Goal: Ask a question

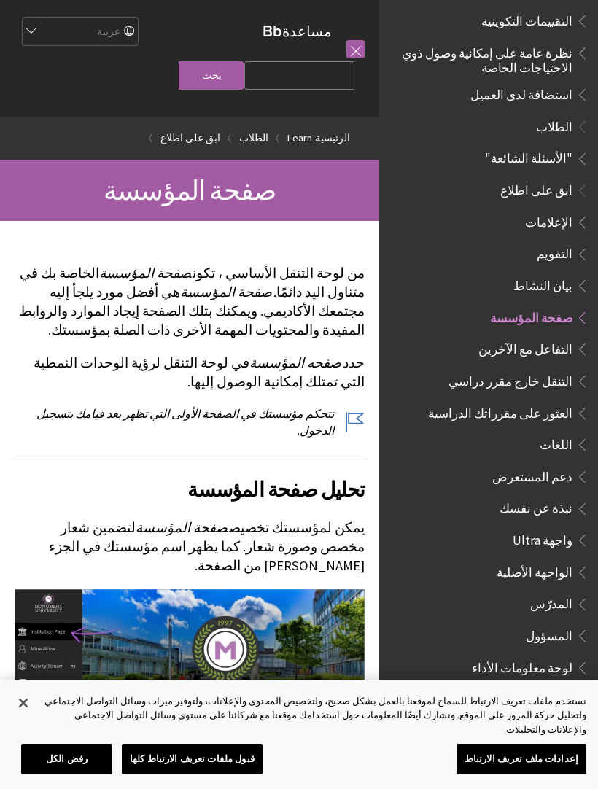
scroll to position [958, 0]
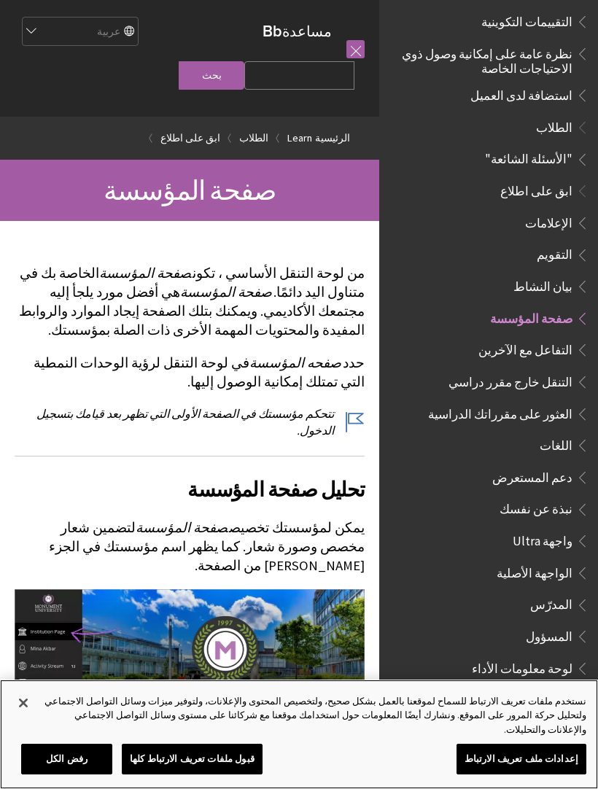
click at [226, 749] on button "قبول ملفات تعريف الارتباط كلها" at bounding box center [192, 758] width 141 height 31
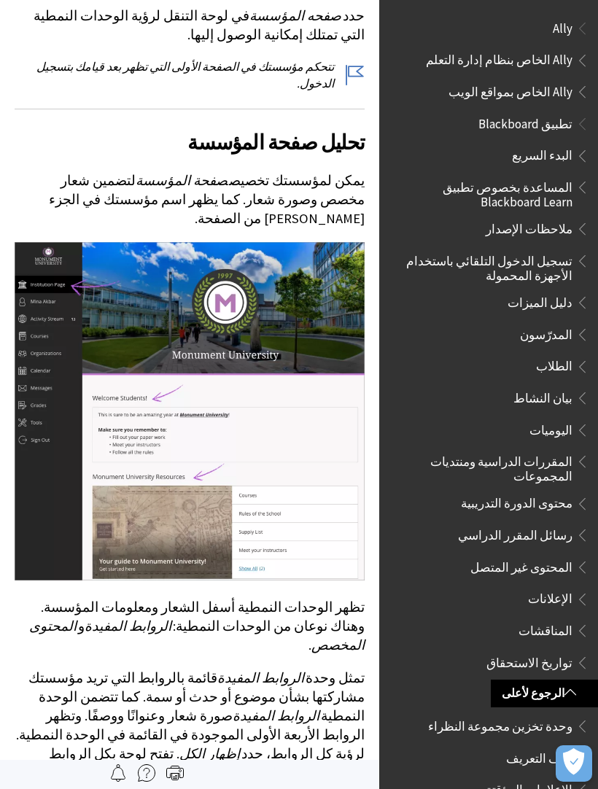
scroll to position [0, 0]
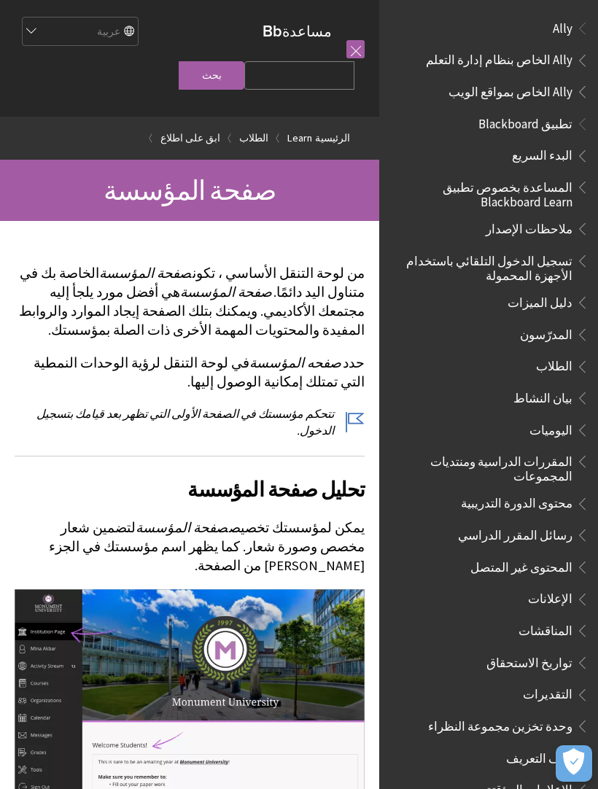
click at [66, 27] on select "English عربية Català Cymraeg Deutsch Español Suomi Français עברית Italiano 日本語 …" at bounding box center [79, 31] width 117 height 29
click at [561, 98] on span "Ally الخاص بمواقع الويب" at bounding box center [510, 89] width 124 height 20
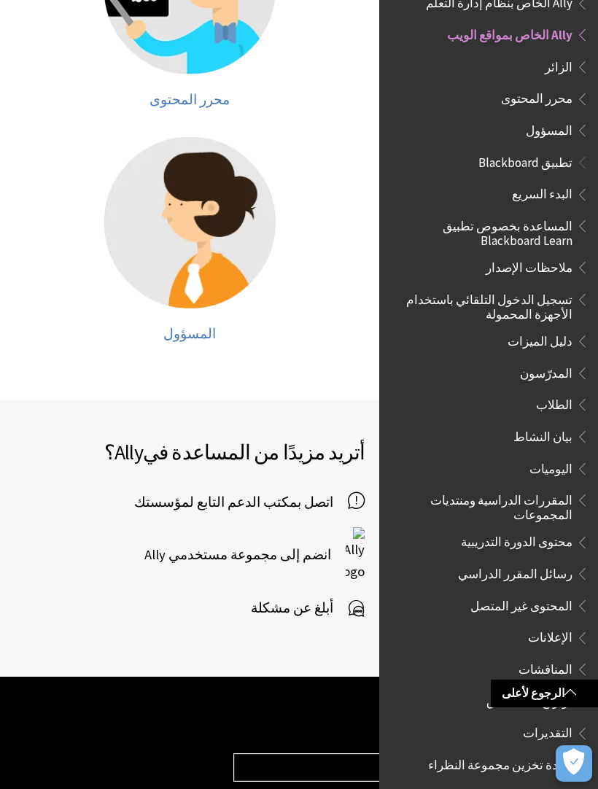
scroll to position [1180, 0]
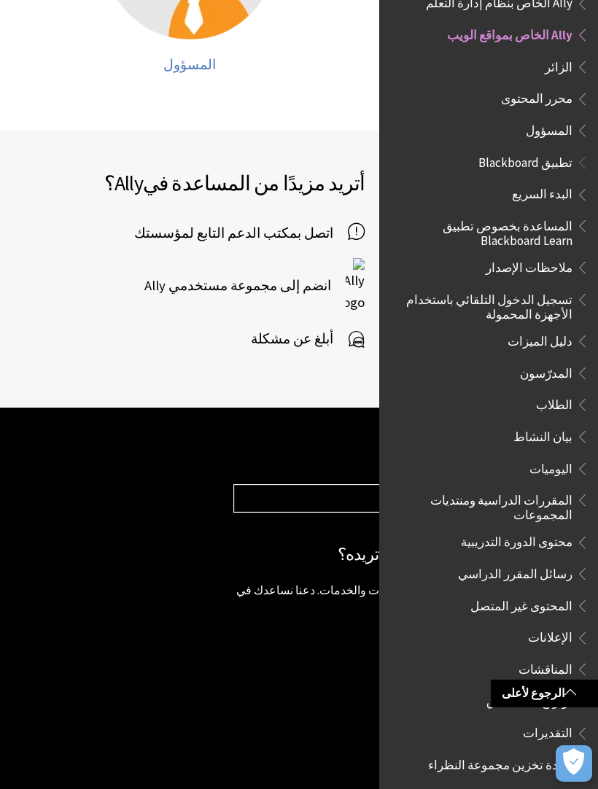
click at [249, 485] on select "Choose your product... Ally تطبيق Blackboard Blackboard Data Collaborate Commun…" at bounding box center [408, 499] width 348 height 28
click at [251, 485] on select "Choose your product... Ally تطبيق Blackboard Blackboard Data Collaborate Commun…" at bounding box center [408, 499] width 348 height 28
click at [259, 485] on select "Choose your product... Ally تطبيق Blackboard Blackboard Data Collaborate Commun…" at bounding box center [408, 499] width 348 height 28
select select "/ar-sa/Blackboard_App"
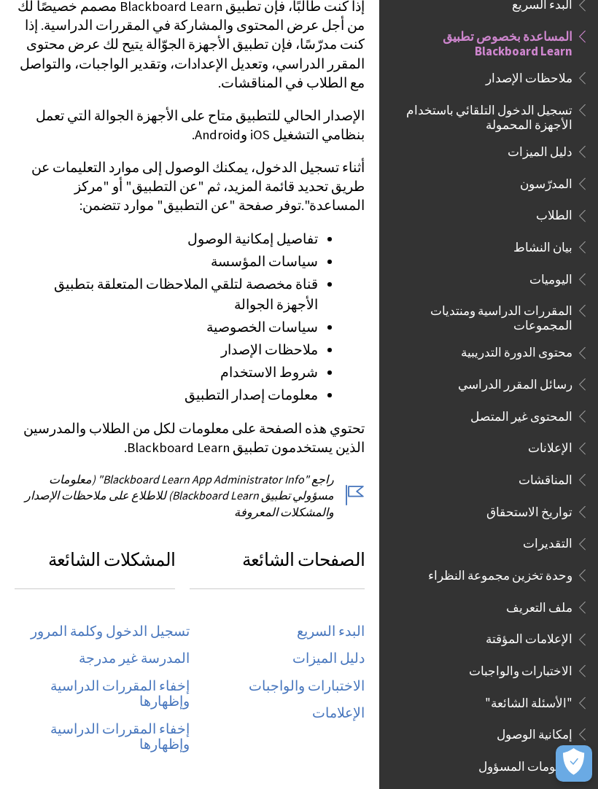
scroll to position [300, 0]
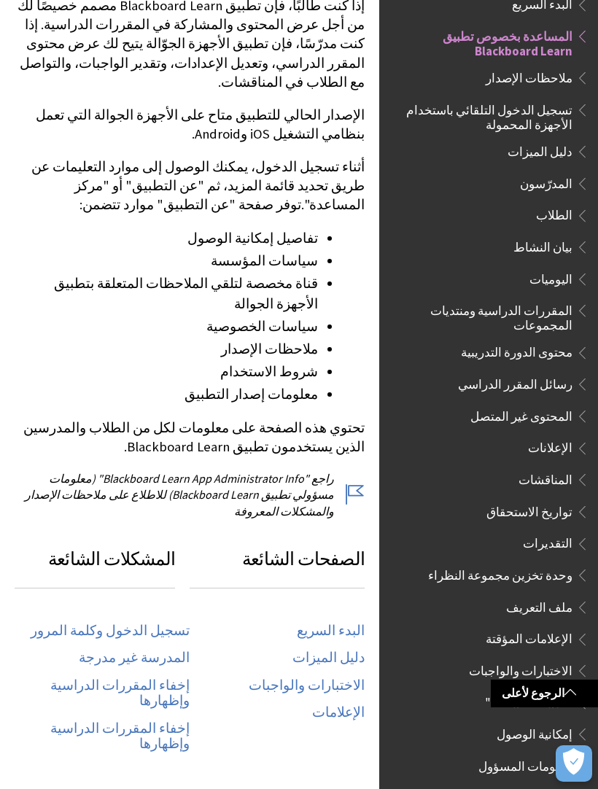
click at [98, 622] on link "تسجيل الدخول وكلمة المرور" at bounding box center [110, 630] width 159 height 17
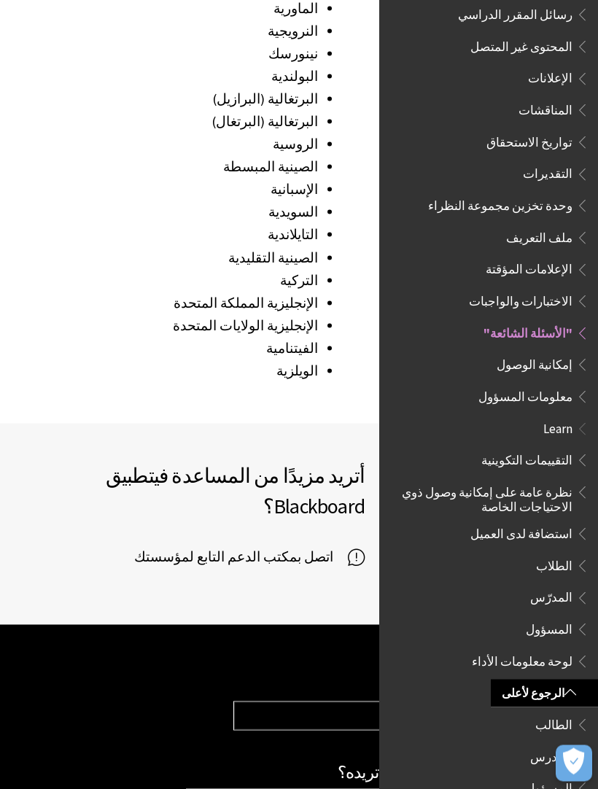
scroll to position [2212, 0]
click at [344, 545] on span "اتصل بمكتب الدعم التابع لمؤسستك" at bounding box center [241, 556] width 214 height 22
